Goal: Task Accomplishment & Management: Manage account settings

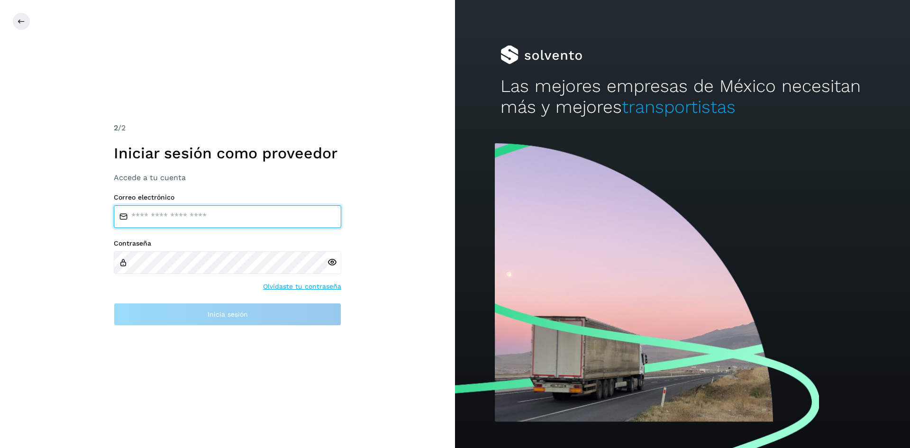
click at [196, 218] on input "email" at bounding box center [228, 216] width 228 height 23
type input "**********"
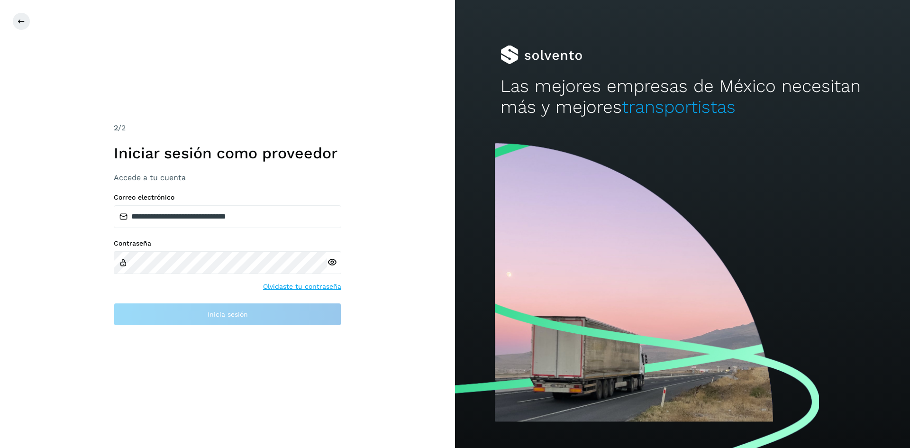
click at [333, 262] on div at bounding box center [334, 262] width 14 height 23
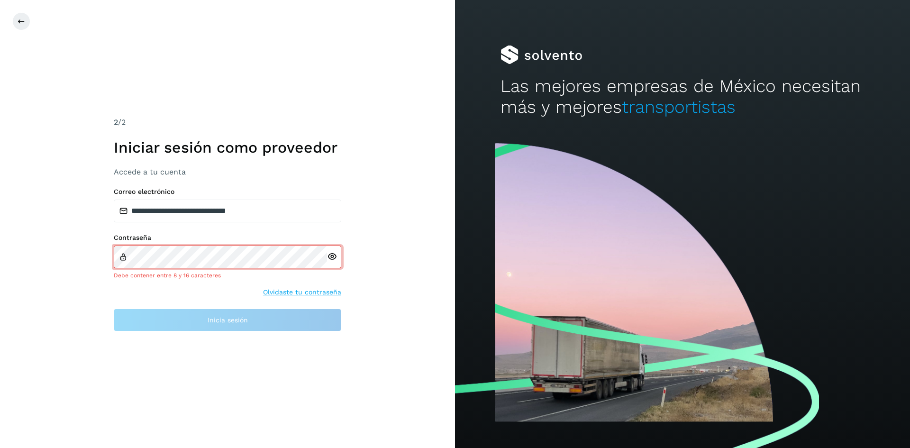
click at [333, 255] on icon at bounding box center [332, 257] width 10 height 10
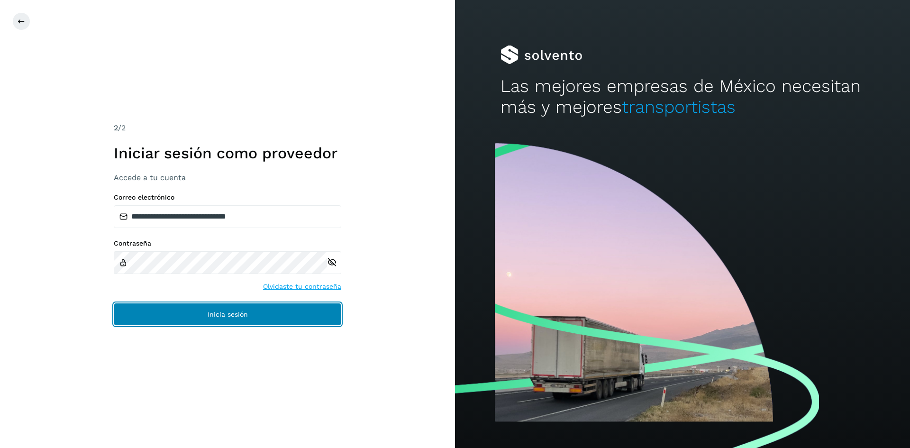
click at [234, 320] on button "Inicia sesión" at bounding box center [228, 314] width 228 height 23
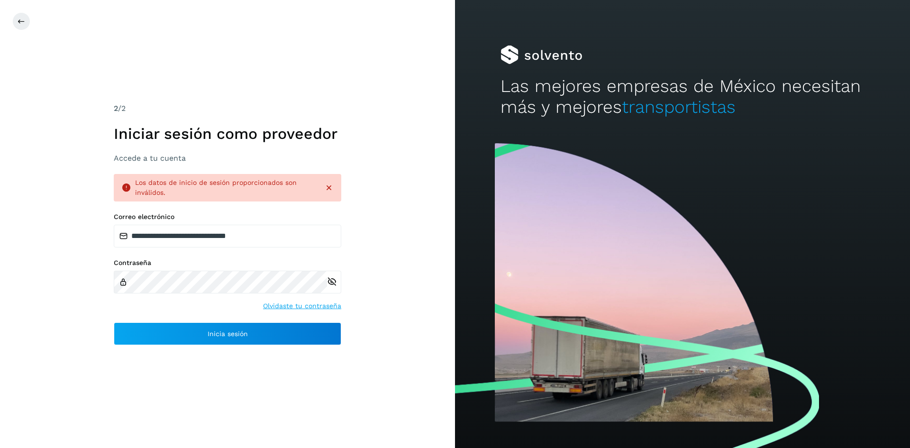
click at [201, 184] on div "Los datos de inicio de sesión proporcionados son inválidos." at bounding box center [226, 188] width 182 height 20
click at [203, 186] on div "Los datos de inicio de sesión proporcionados son inválidos." at bounding box center [226, 188] width 182 height 20
click at [292, 307] on link "Olvidaste tu contraseña" at bounding box center [302, 306] width 78 height 10
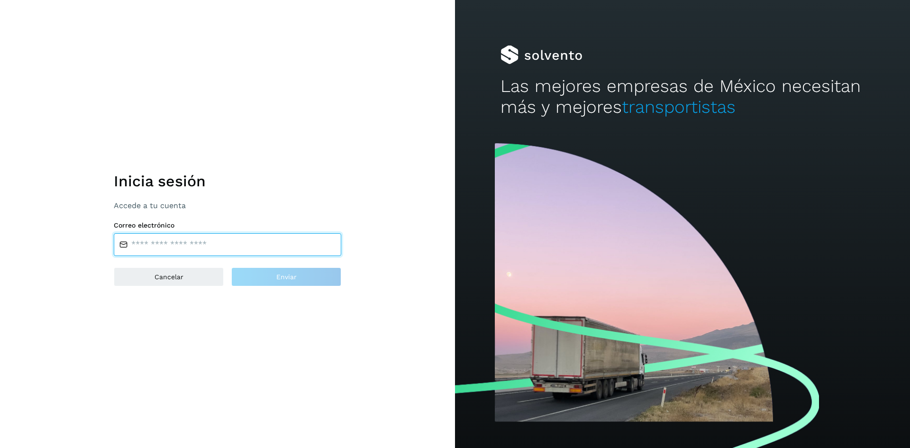
click at [208, 240] on input "email" at bounding box center [228, 244] width 228 height 23
type input "**********"
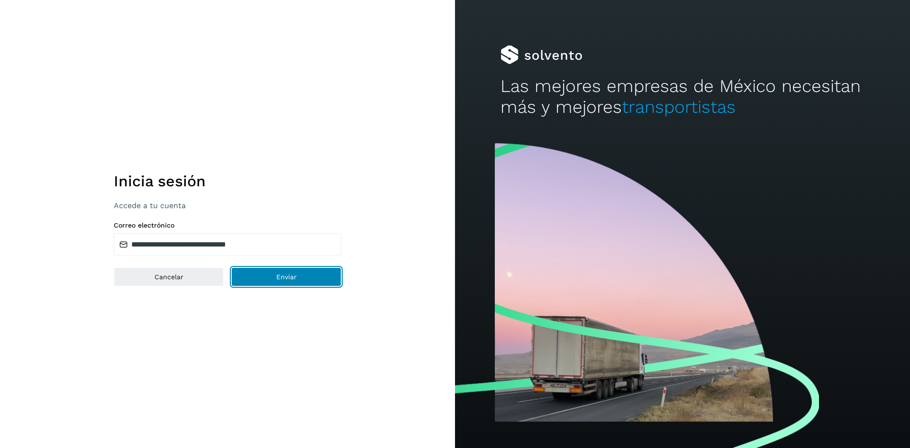
click at [319, 280] on button "Enviar" at bounding box center [286, 276] width 110 height 19
